Goal: Task Accomplishment & Management: Complete application form

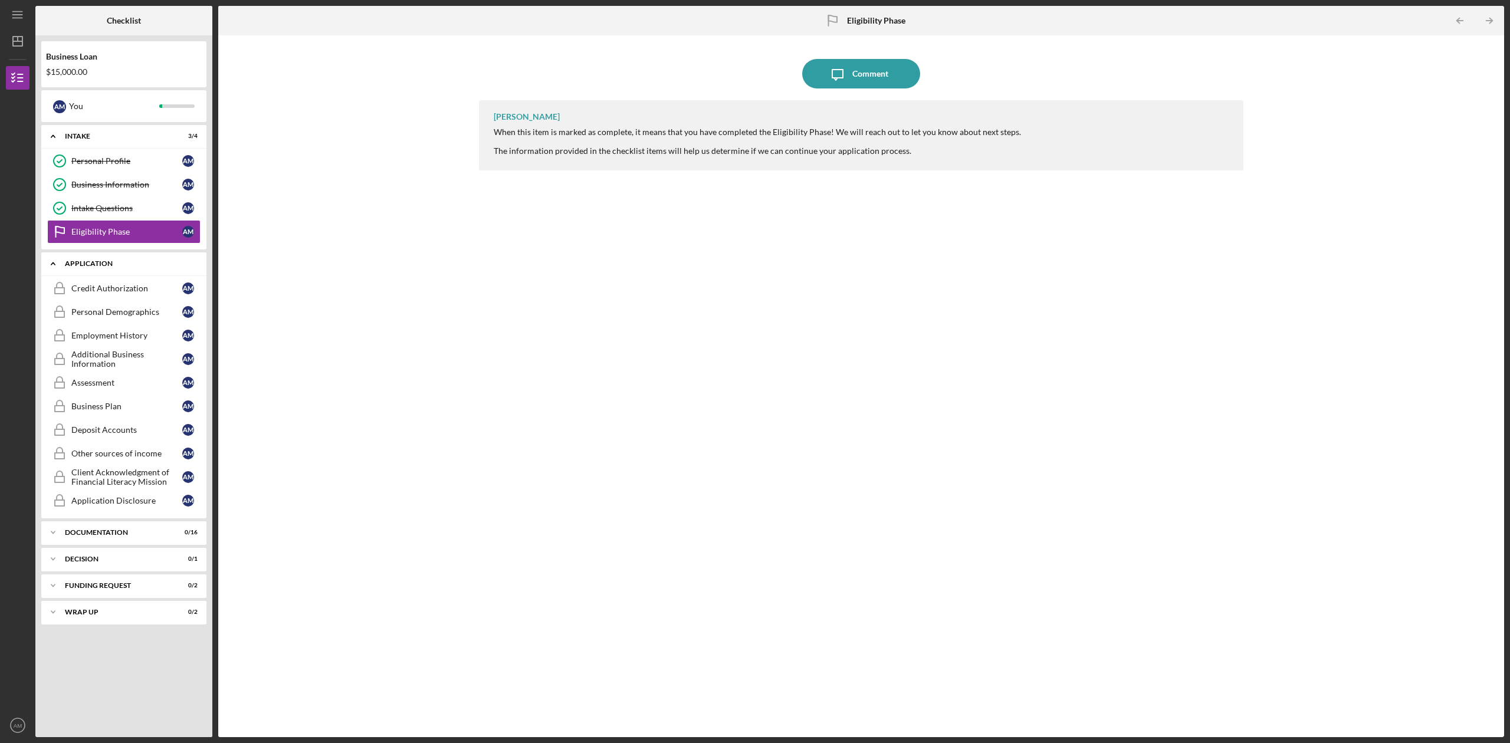
drag, startPoint x: 124, startPoint y: 265, endPoint x: 133, endPoint y: 271, distance: 11.5
click at [126, 265] on div "Application" at bounding box center [128, 263] width 127 height 7
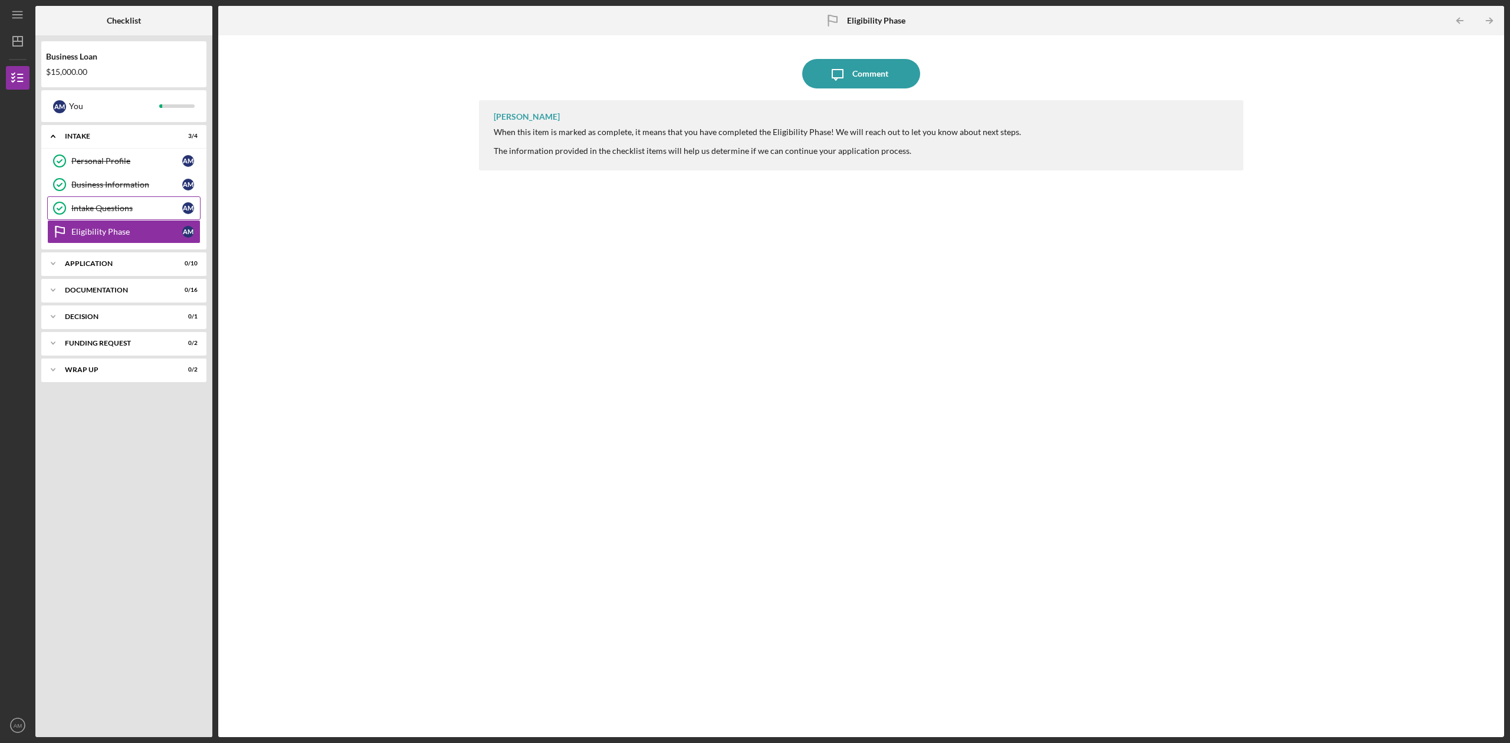
click at [153, 210] on div "Intake Questions" at bounding box center [126, 208] width 111 height 9
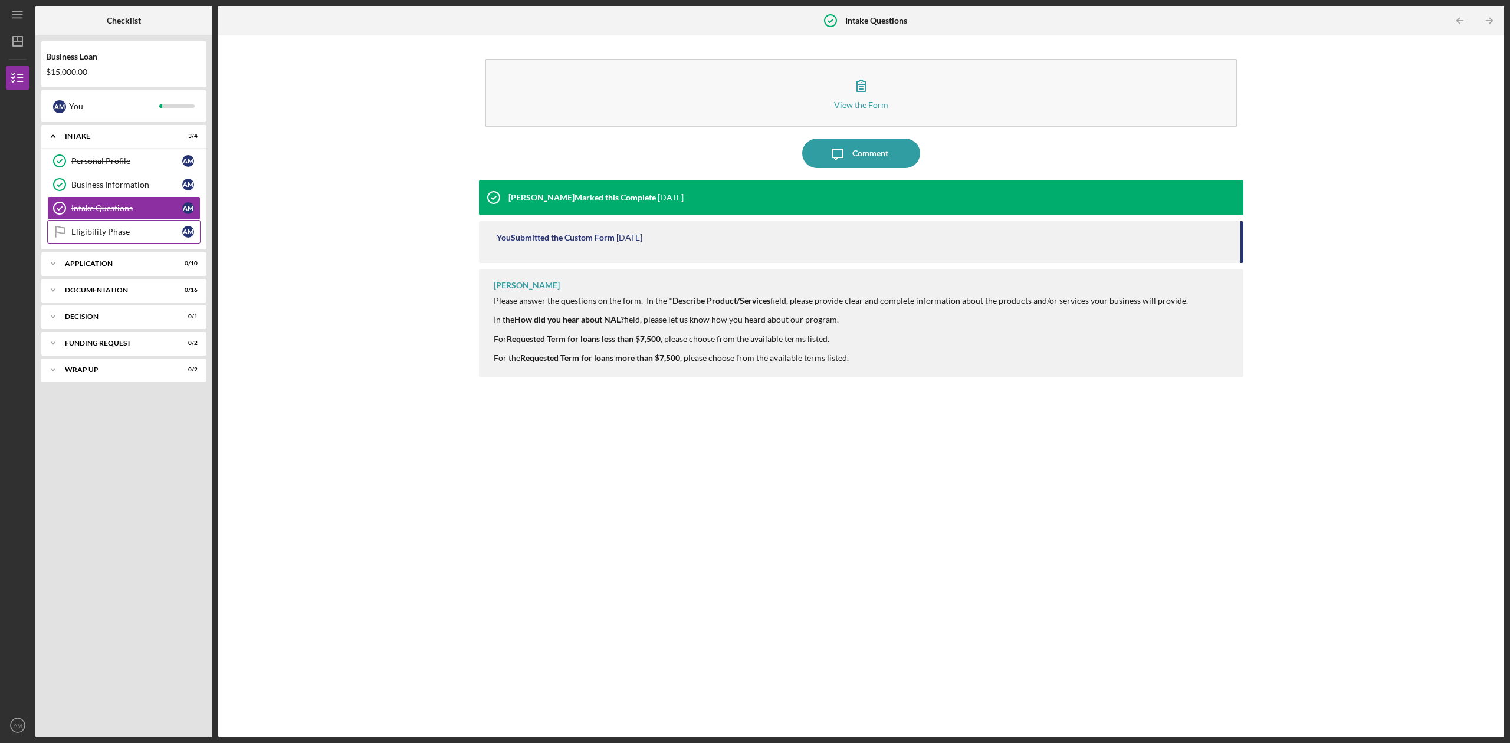
click at [152, 236] on div "Eligibility Phase" at bounding box center [126, 231] width 111 height 9
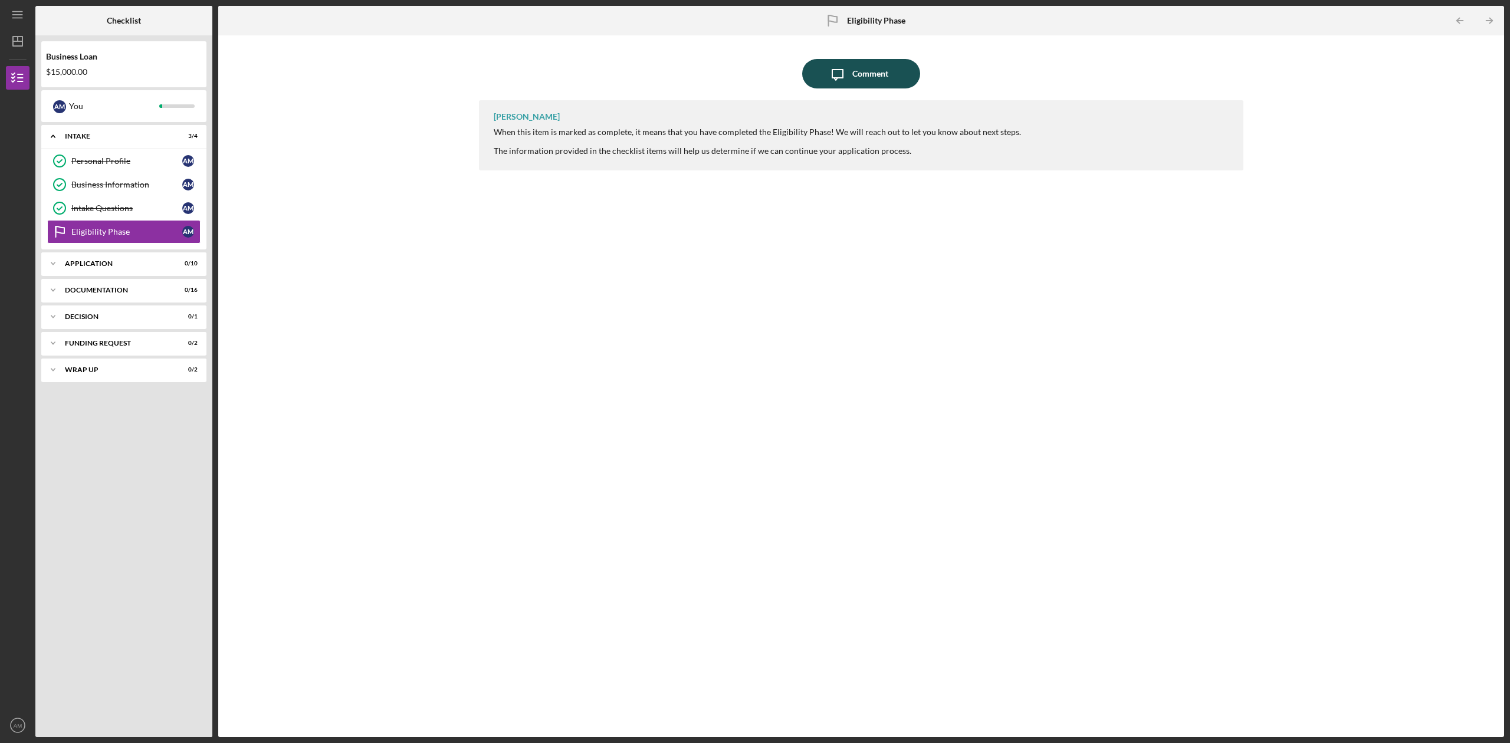
click at [862, 76] on div "Comment" at bounding box center [870, 73] width 36 height 29
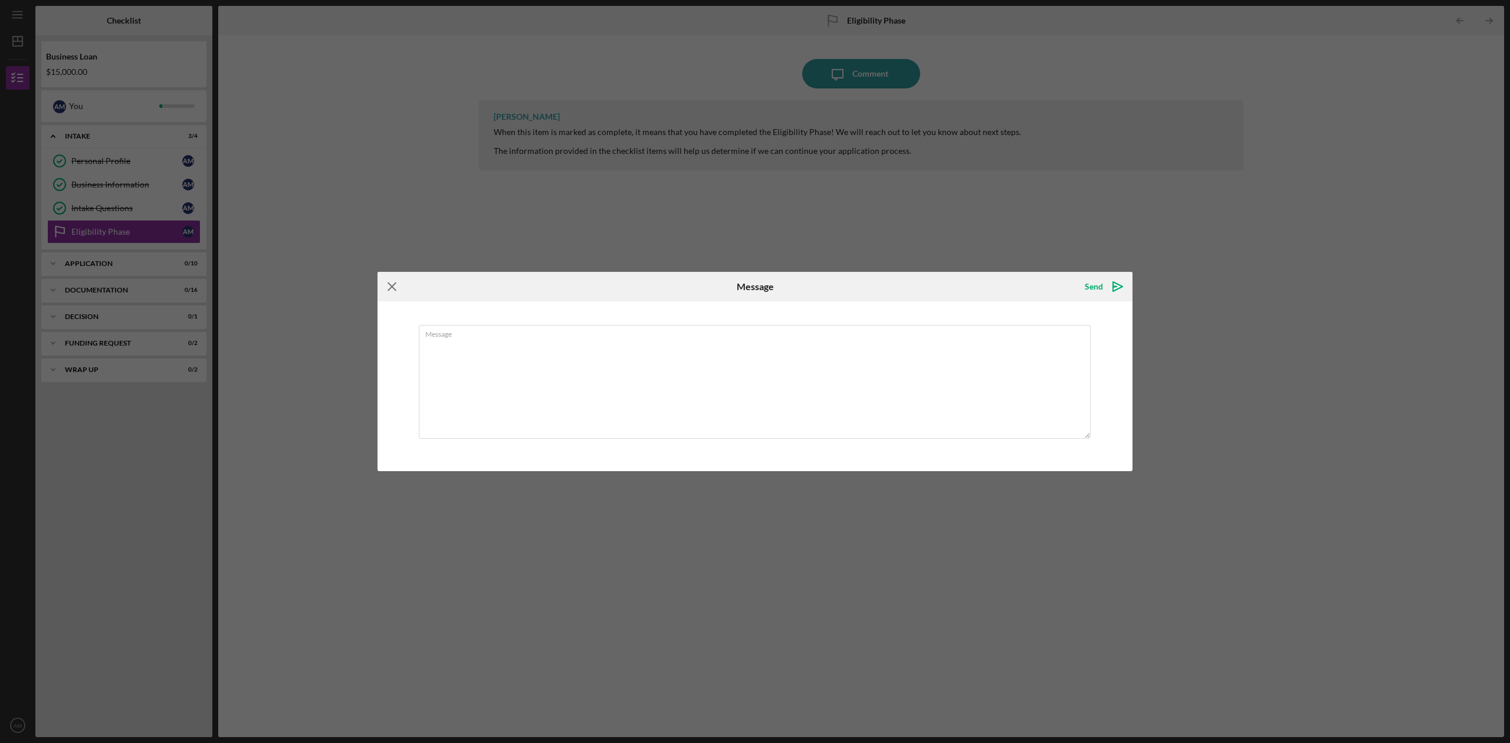
click at [388, 284] on icon "Icon/Menu Close" at bounding box center [392, 286] width 29 height 29
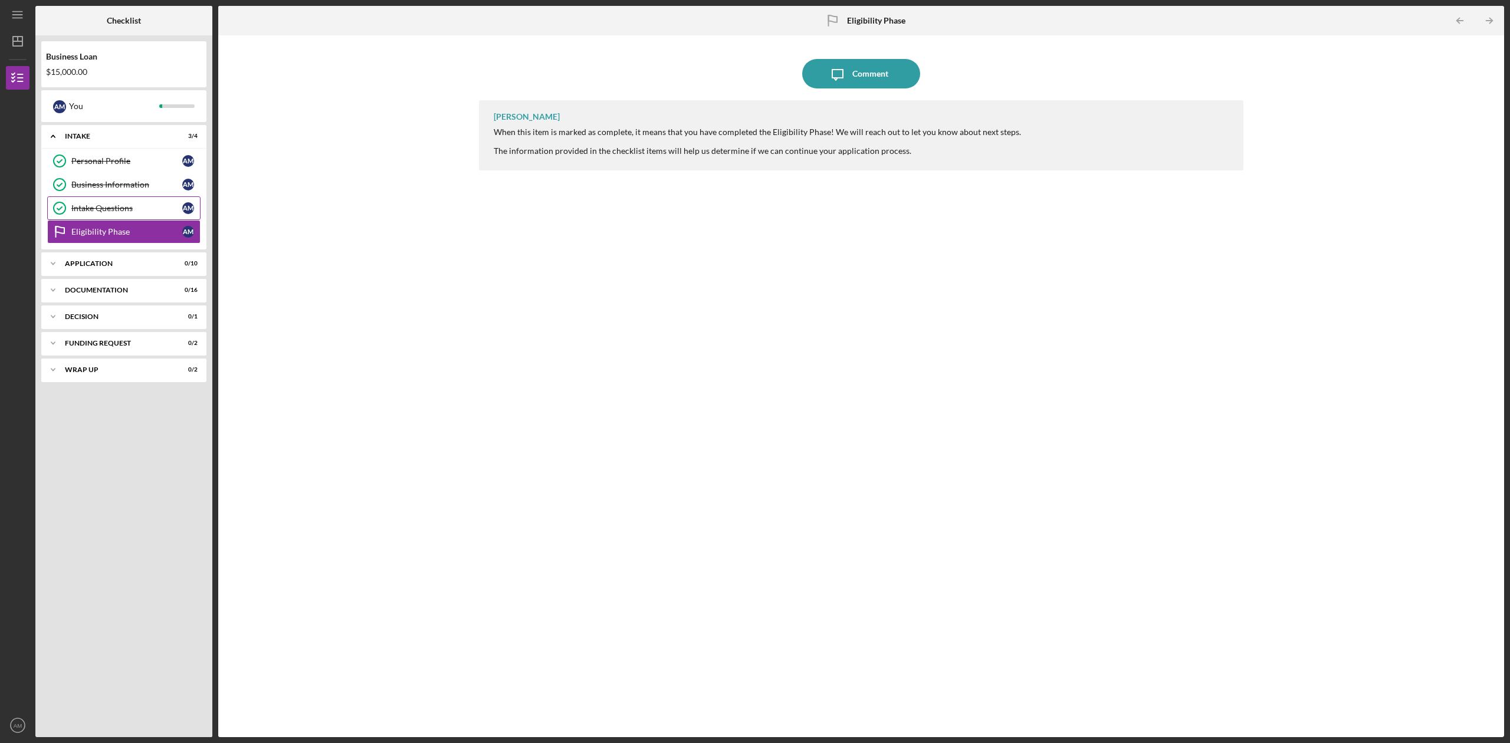
click at [133, 206] on div "Intake Questions" at bounding box center [126, 208] width 111 height 9
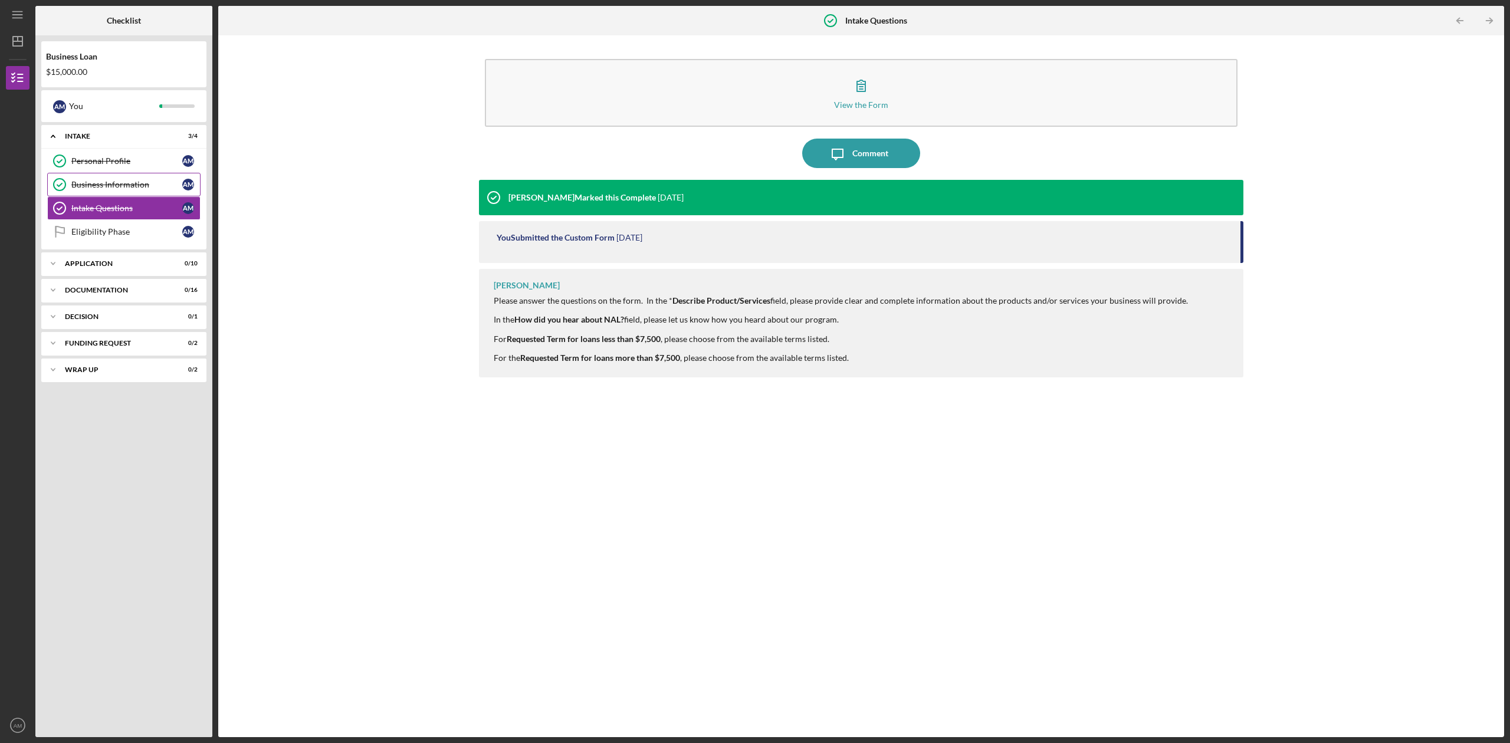
click at [143, 182] on div "Business Information" at bounding box center [126, 184] width 111 height 9
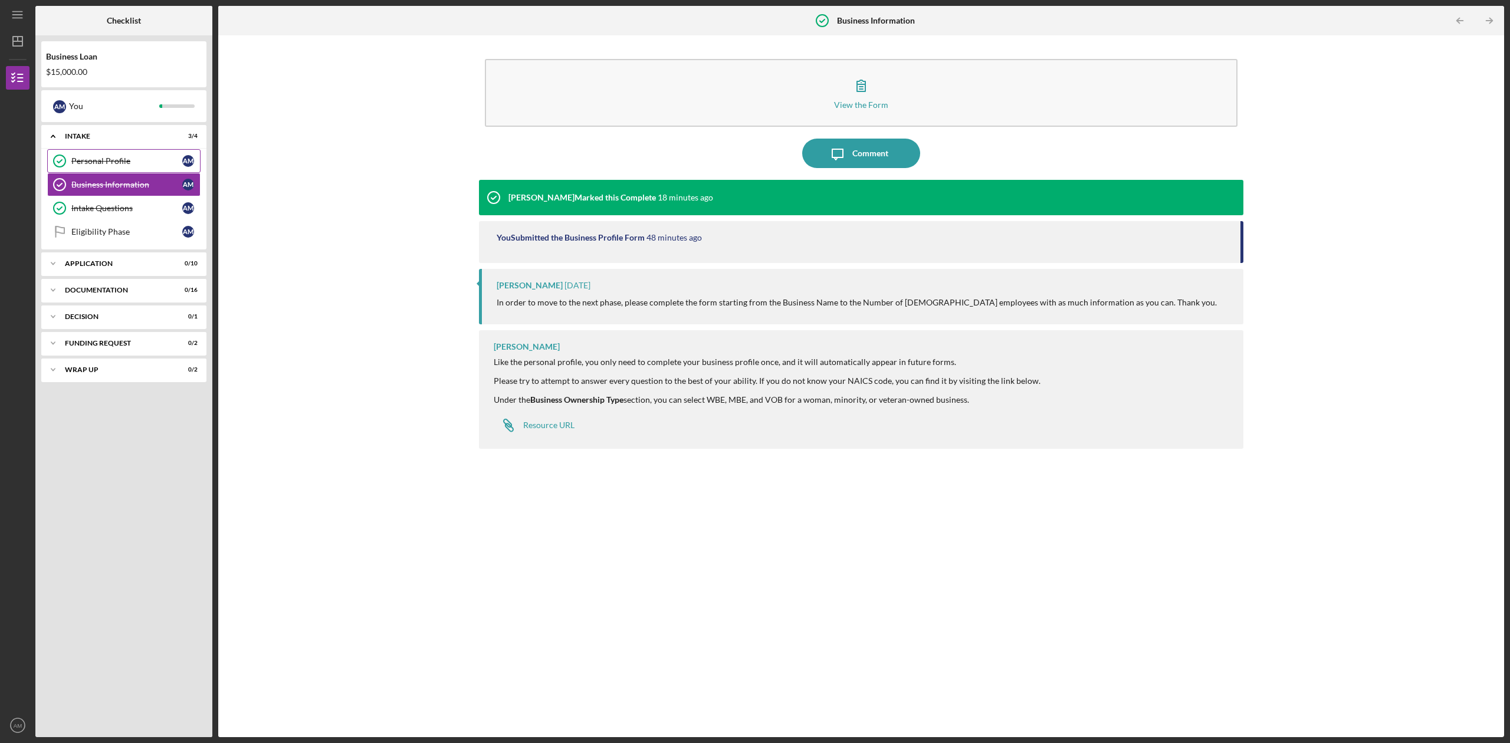
click at [110, 156] on div "Personal Profile" at bounding box center [126, 160] width 111 height 9
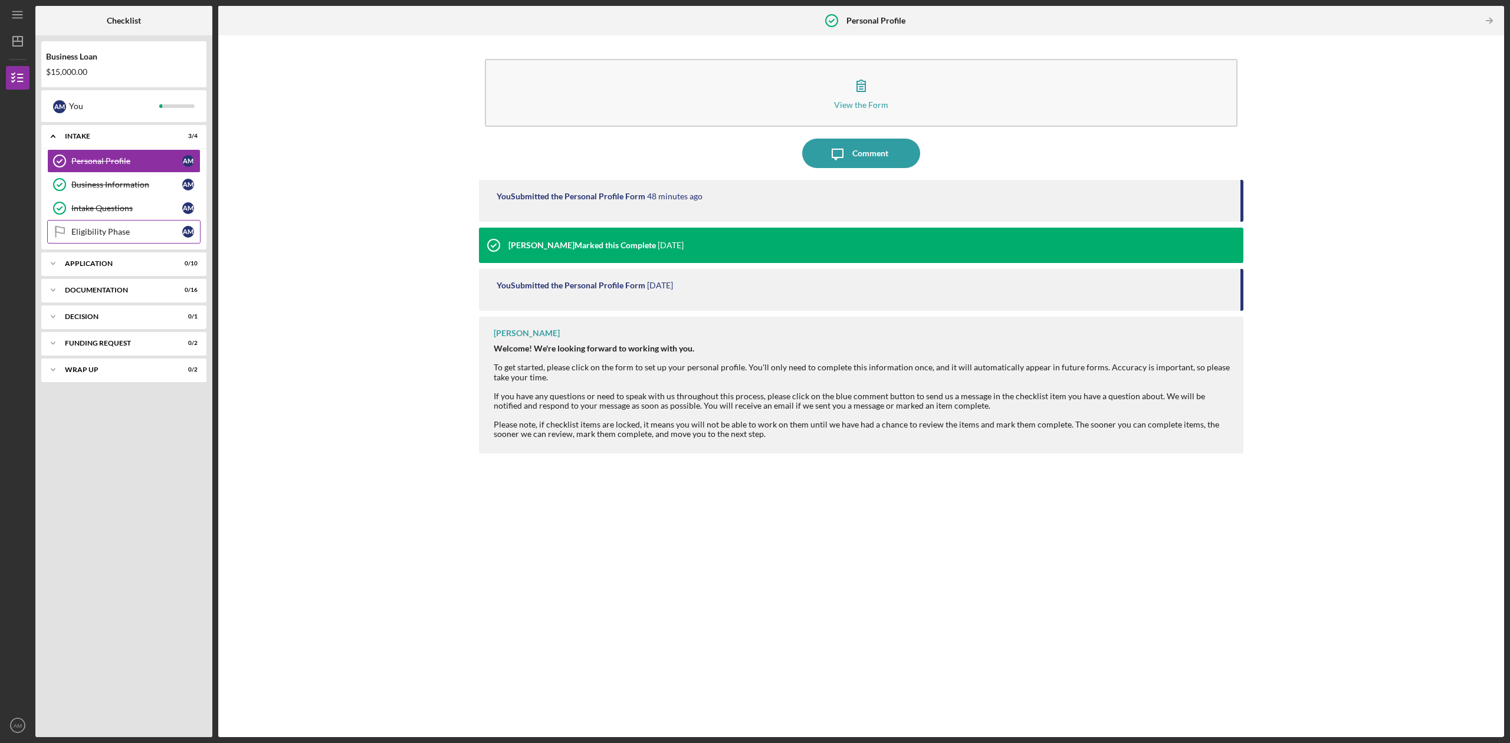
click at [112, 223] on link "Eligibility Phase Eligibility Phase A M" at bounding box center [123, 232] width 153 height 24
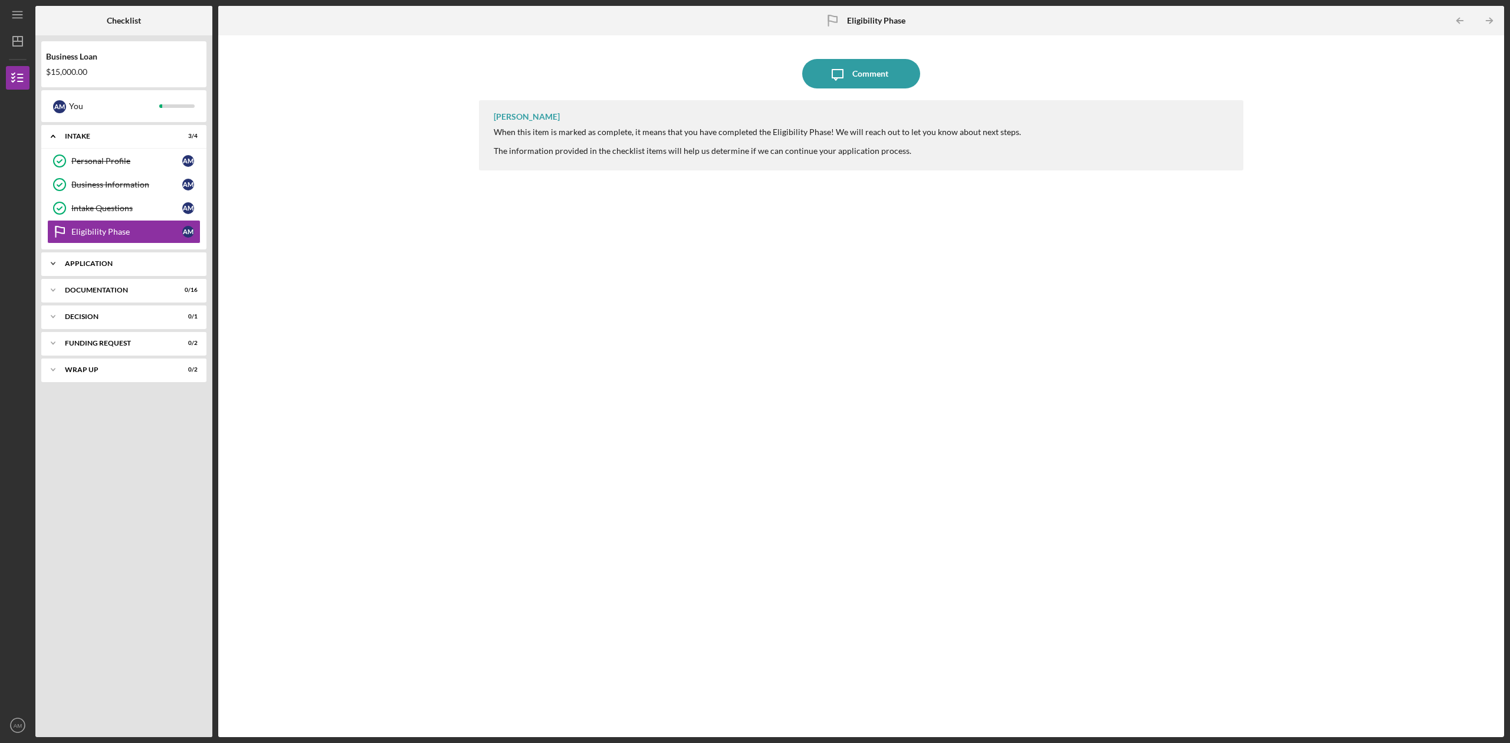
drag, startPoint x: 86, startPoint y: 281, endPoint x: 92, endPoint y: 269, distance: 13.2
click at [86, 280] on div "Icon/Expander Intake 3 / 4 Personal Profile Personal Profile A M Business Infor…" at bounding box center [123, 428] width 165 height 606
click at [96, 263] on div "Application" at bounding box center [128, 263] width 127 height 7
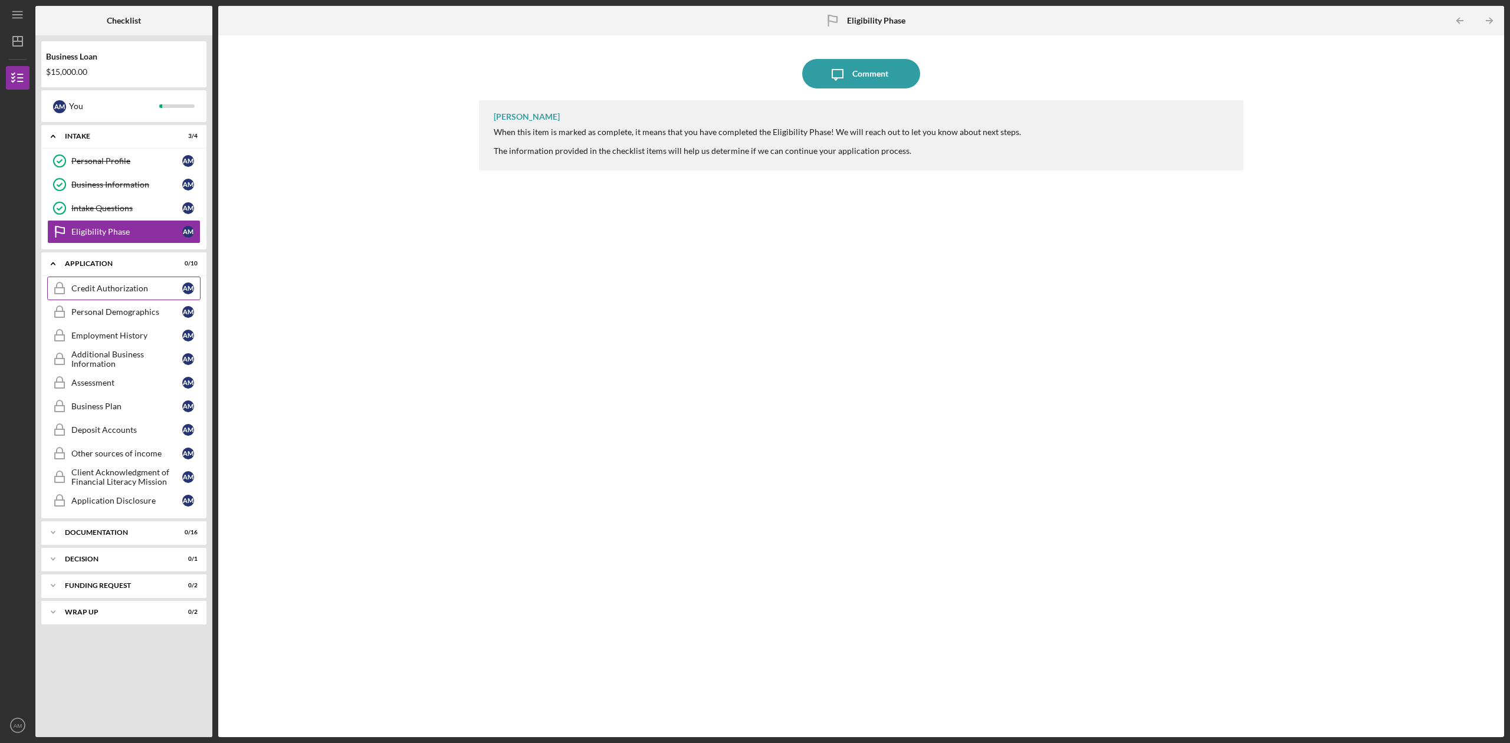
click at [154, 291] on div "Credit Authorization" at bounding box center [126, 288] width 111 height 9
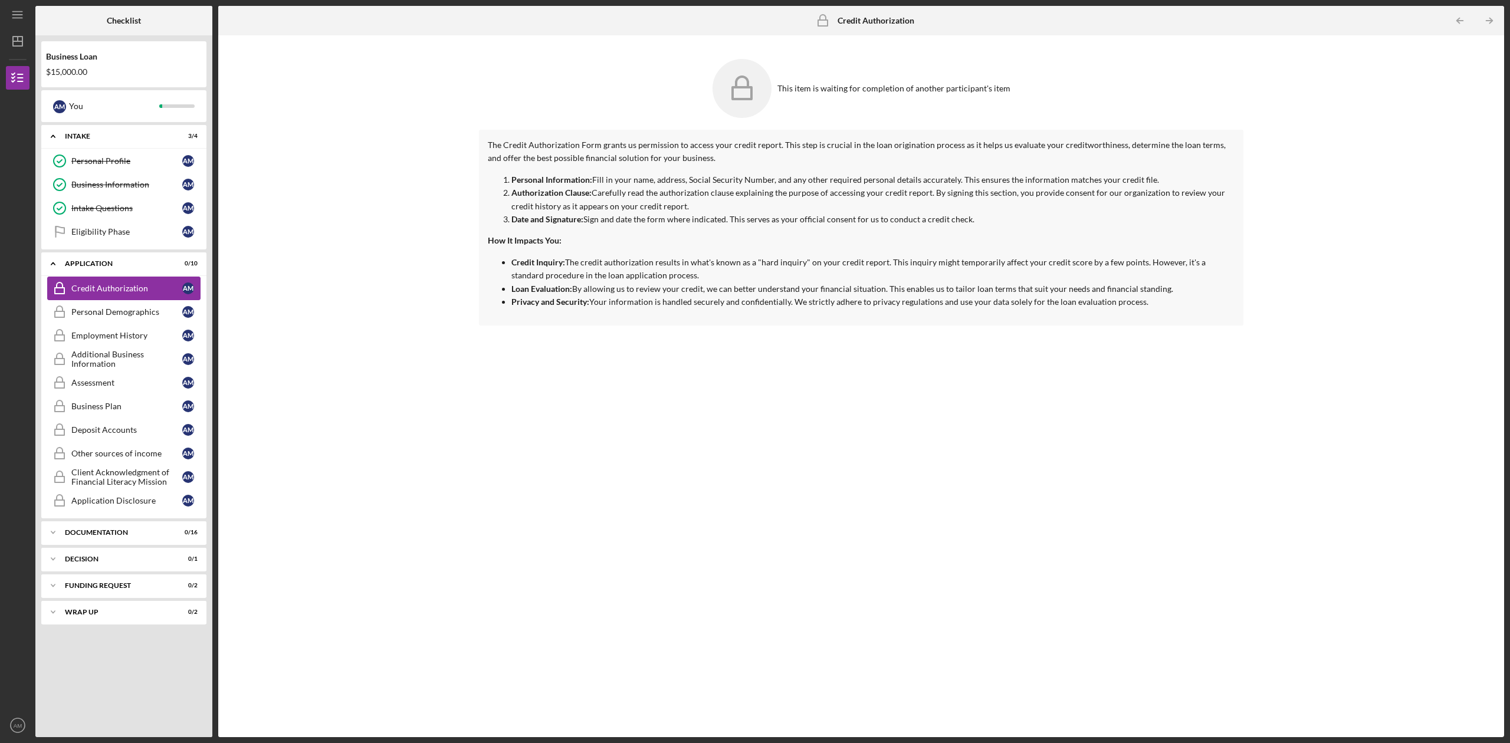
click at [55, 288] on icon "Credit Authorization" at bounding box center [59, 288] width 29 height 29
